Goal: Transaction & Acquisition: Purchase product/service

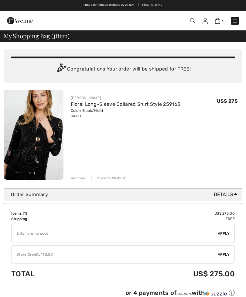
click at [38, 148] on img at bounding box center [34, 135] width 60 height 90
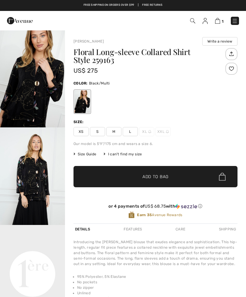
checkbox input "true"
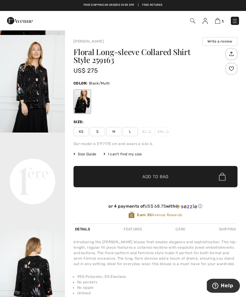
click at [93, 153] on span "Size Guide" at bounding box center [85, 153] width 23 height 5
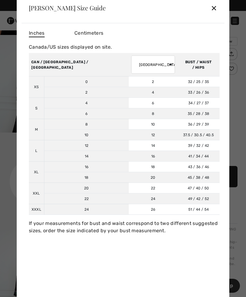
click at [215, 12] on div "✕" at bounding box center [214, 8] width 6 height 13
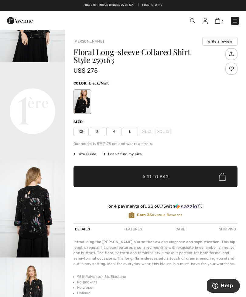
scroll to position [176, 0]
click at [220, 22] on img at bounding box center [217, 21] width 5 height 6
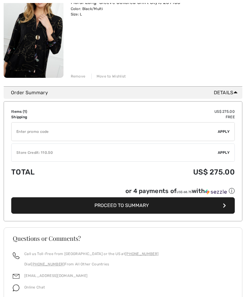
scroll to position [109, 0]
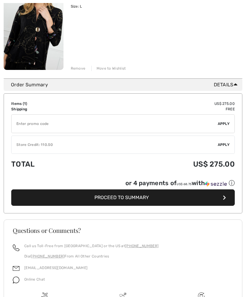
click at [162, 146] on div "Store Credit: 110.50" at bounding box center [115, 144] width 206 height 5
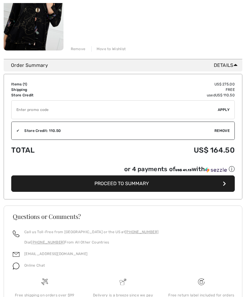
scroll to position [148, 0]
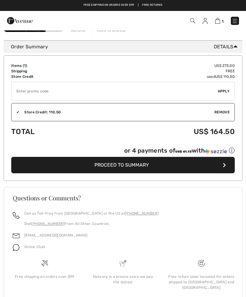
click at [144, 168] on span "Proceed to Summary" at bounding box center [121, 165] width 54 height 6
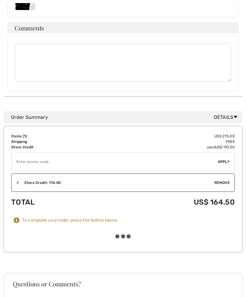
scroll to position [263, 0]
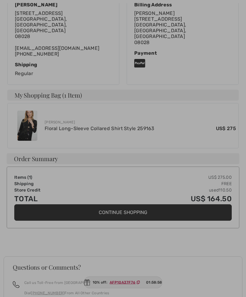
scroll to position [165, 0]
